Goal: Complete application form

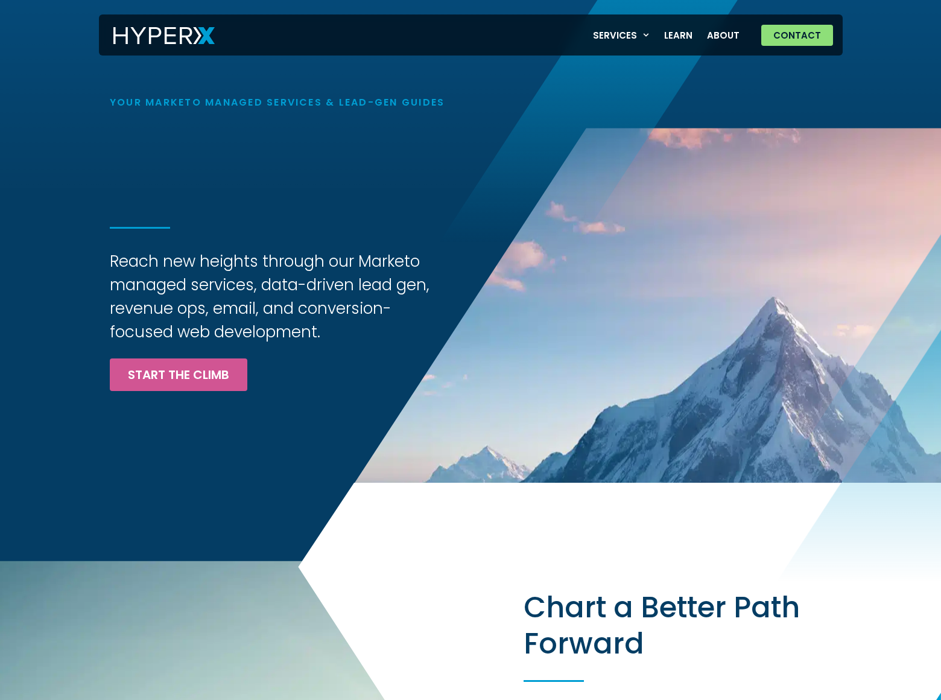
scroll to position [4213, 0]
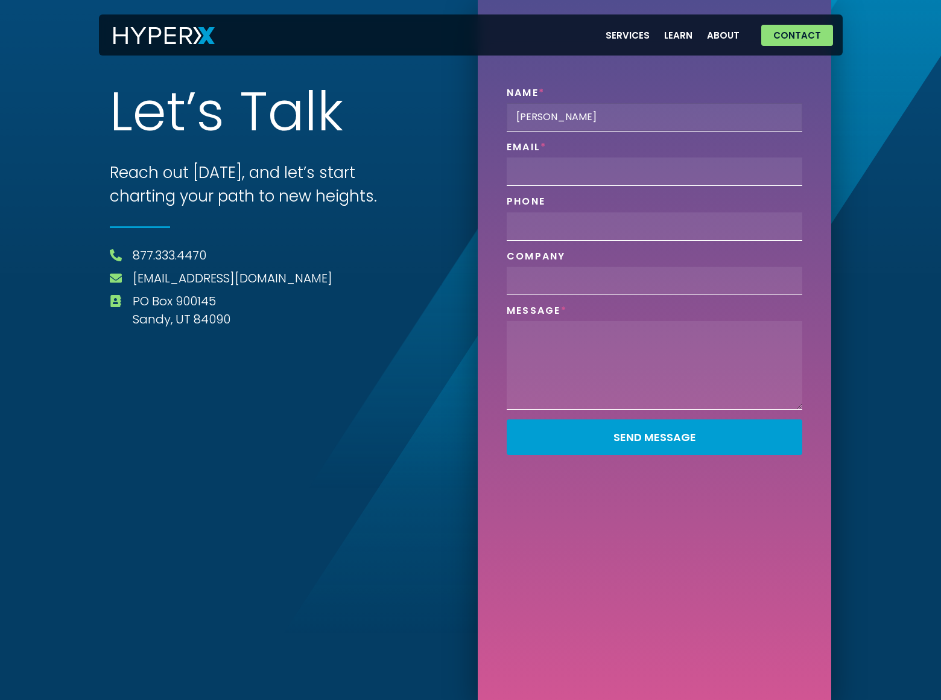
type input "[PERSON_NAME]"
type input "[PERSON_NAME][EMAIL_ADDRESS][PERSON_NAME][DOMAIN_NAME]"
type input "8054002077"
type input "[DOMAIN_NAME]"
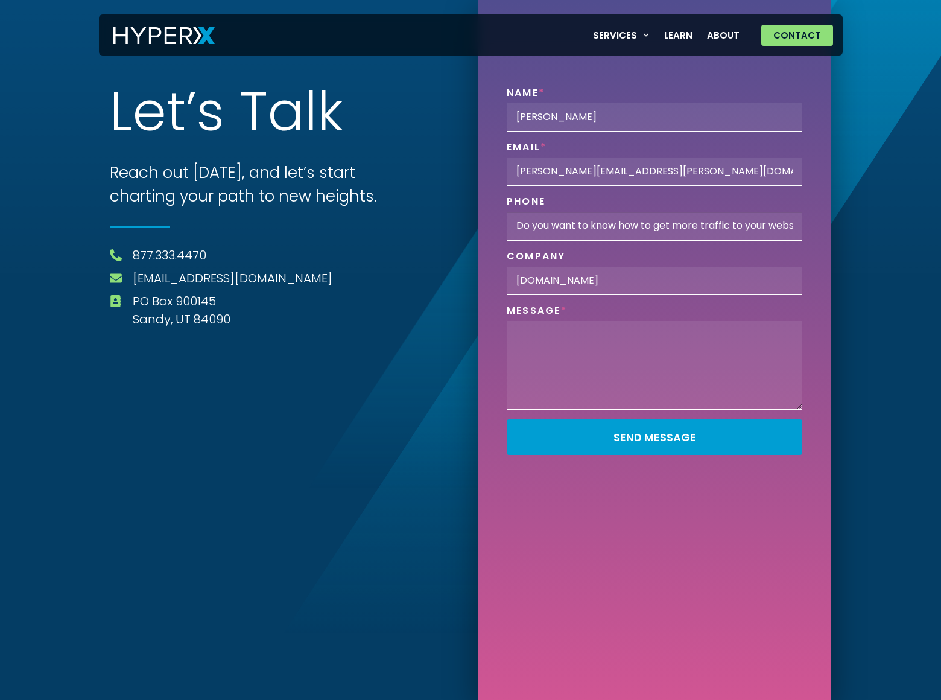
type input "Do you want to know how to get more traffic to your website?8054002077"
click at [507, 419] on button "Send Message" at bounding box center [655, 437] width 296 height 36
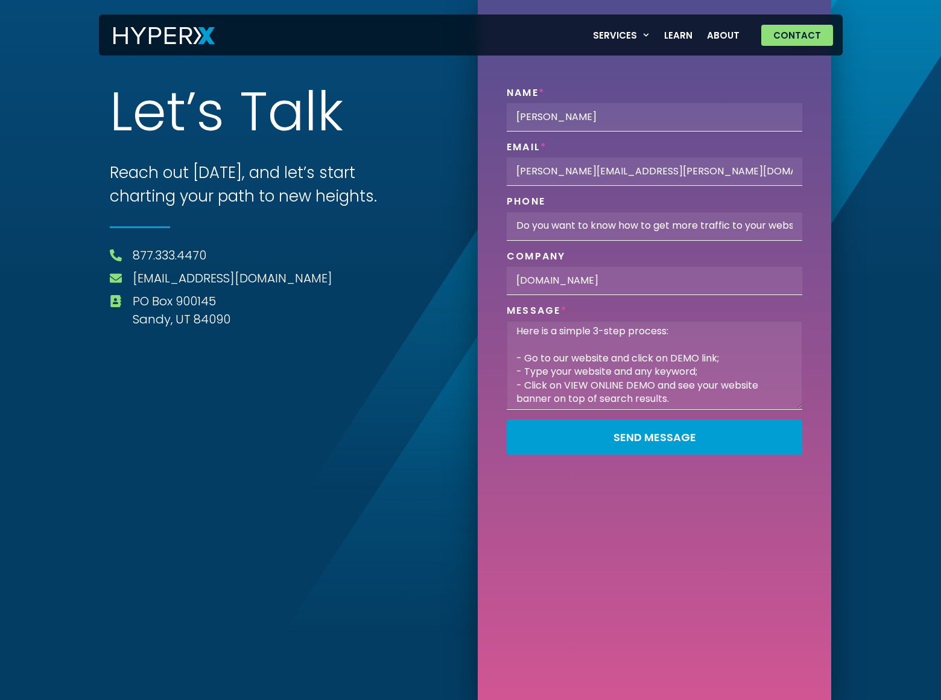
scroll to position [10, 0]
type textarea "Here is a simple 3-step process: - Go to our website and click on DEMO link; - …"
click at [655, 437] on span "Send Message" at bounding box center [655, 437] width 83 height 11
